Goal: Information Seeking & Learning: Learn about a topic

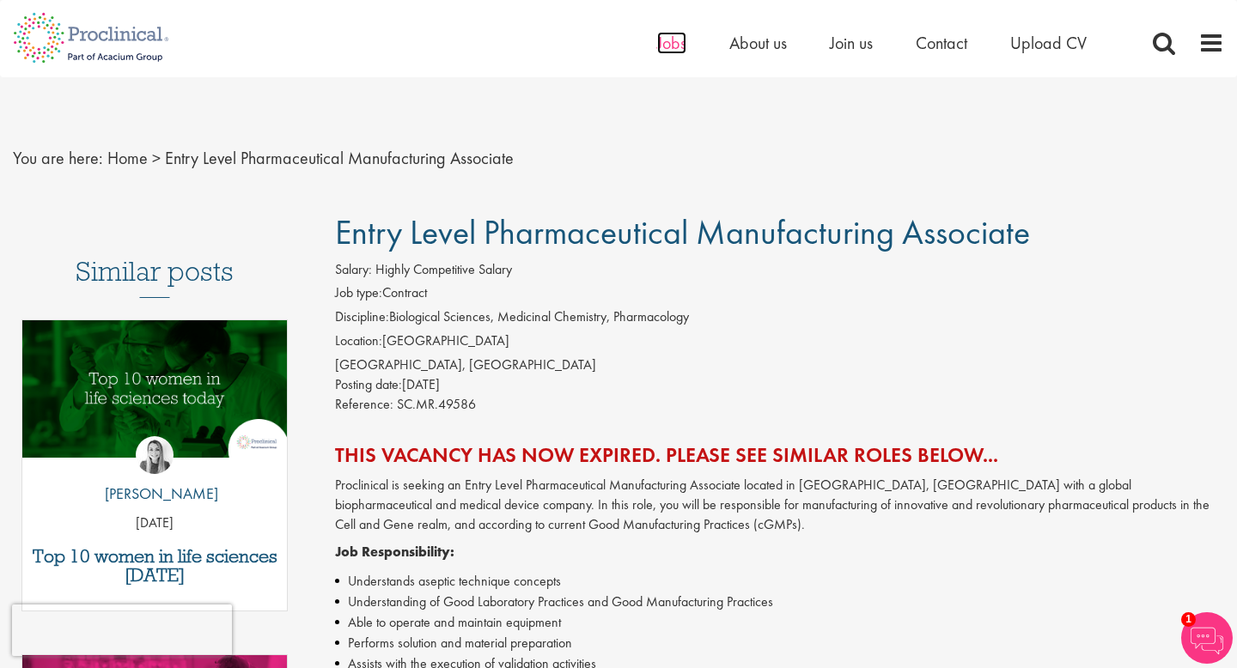
click at [684, 46] on span "Jobs" at bounding box center [671, 43] width 29 height 22
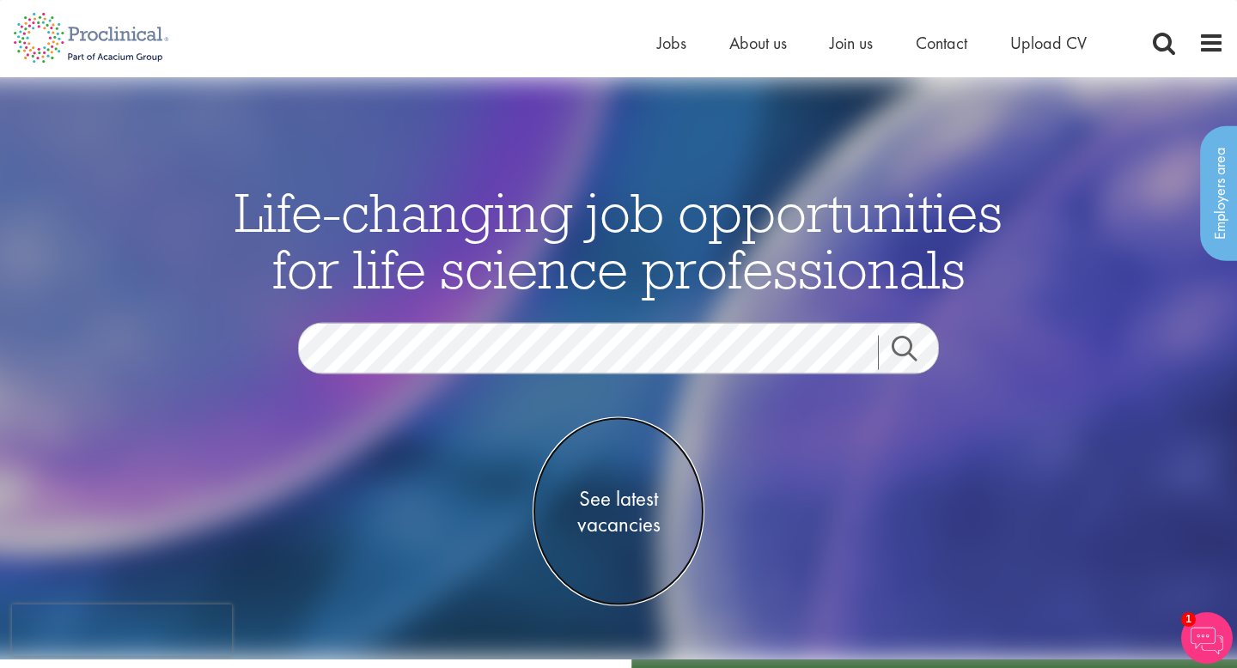
click at [594, 502] on span "See latest vacancies" at bounding box center [619, 511] width 172 height 52
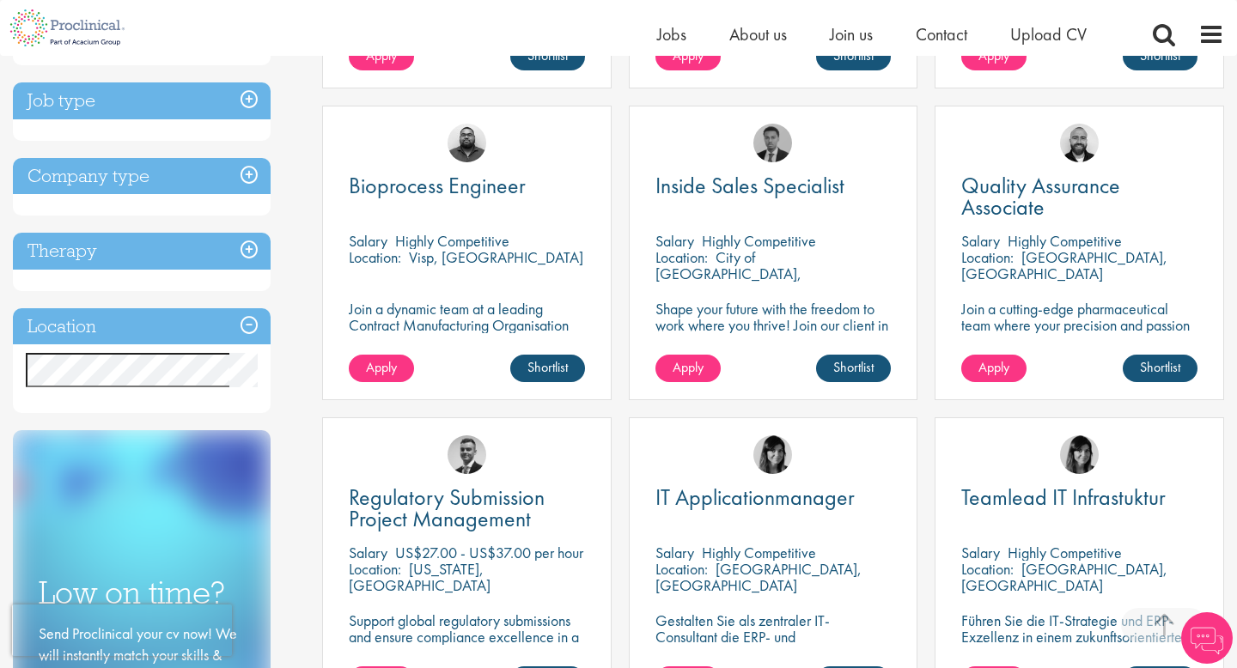
scroll to position [594, 0]
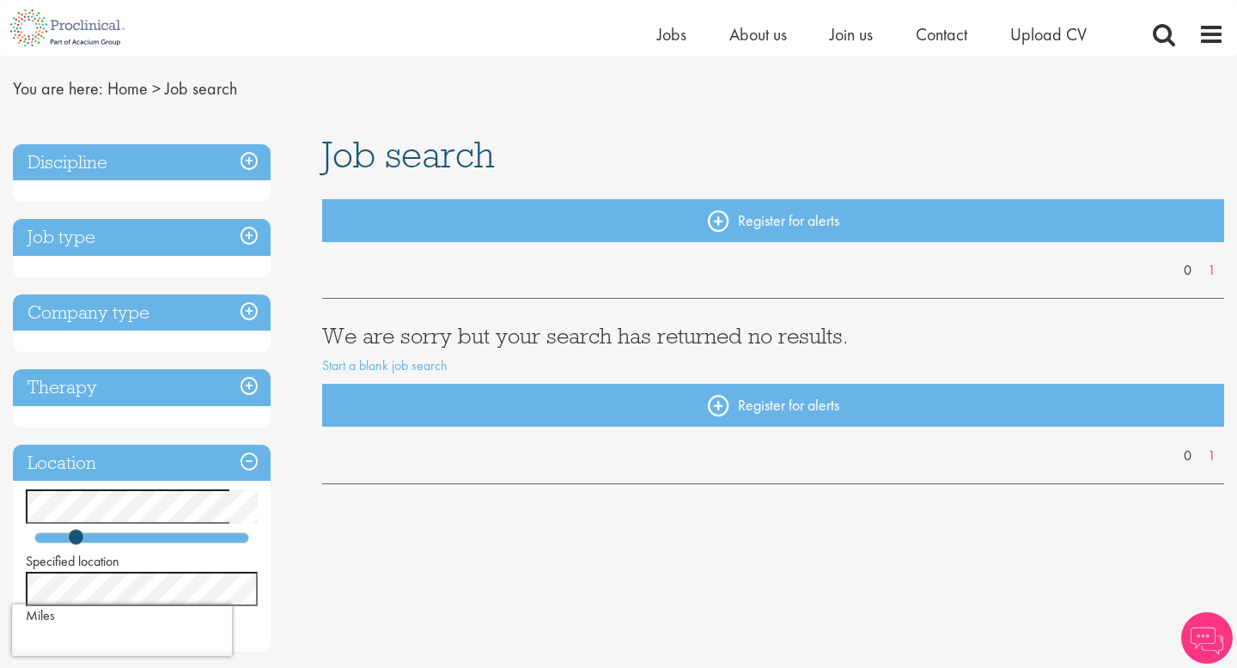
scroll to position [50, 0]
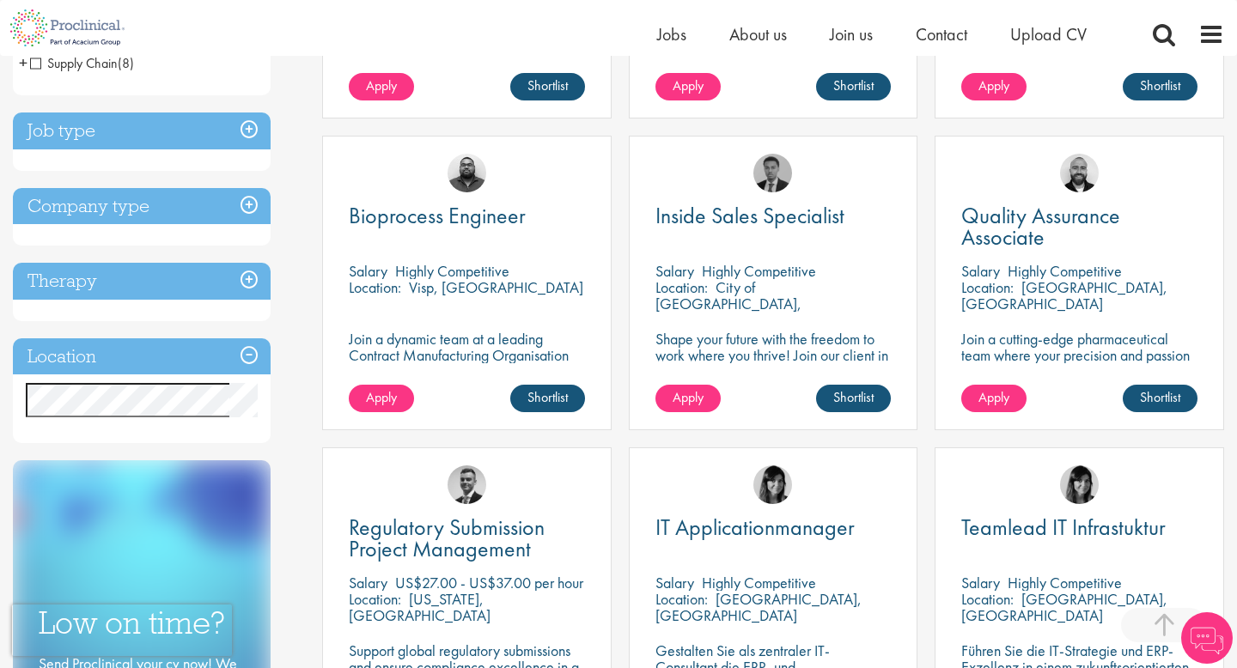
scroll to position [616, 0]
